Goal: Task Accomplishment & Management: Use online tool/utility

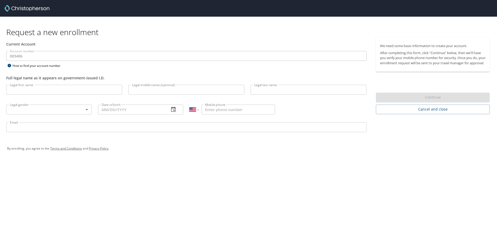
select select "US"
click at [416, 112] on span "Cancel and close" at bounding box center [432, 109] width 105 height 6
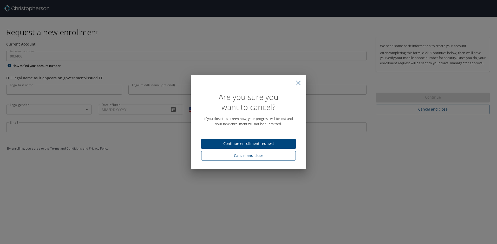
click at [251, 156] on span "Cancel and close" at bounding box center [248, 155] width 86 height 6
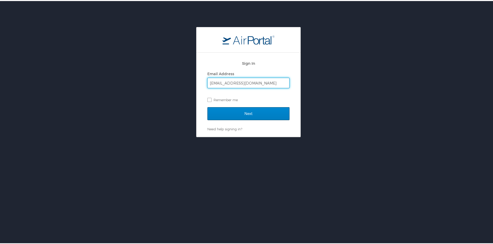
type input "gregoryray67@gmail.com"
click at [245, 111] on input "Next" at bounding box center [248, 112] width 82 height 13
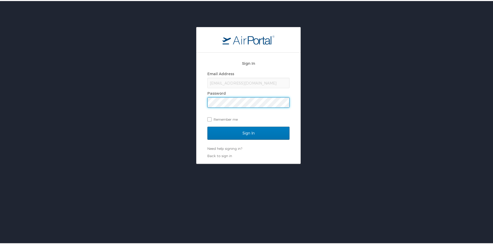
click at [207, 125] on input "Sign In" at bounding box center [248, 131] width 82 height 13
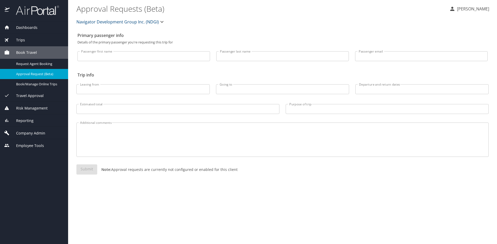
click at [29, 28] on span "Dashboards" at bounding box center [24, 28] width 28 height 6
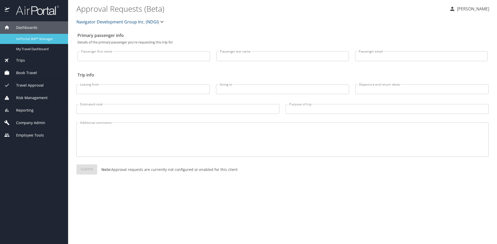
click at [31, 38] on span "AirPortal 360™ Manager" at bounding box center [39, 38] width 46 height 5
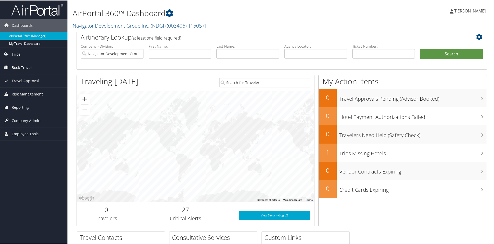
click at [24, 67] on span "Book Travel" at bounding box center [22, 67] width 20 height 13
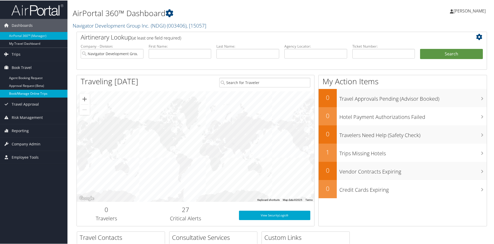
click at [24, 93] on link "Book/Manage Online Trips" at bounding box center [34, 93] width 68 height 8
